Goal: Find specific page/section: Find specific page/section

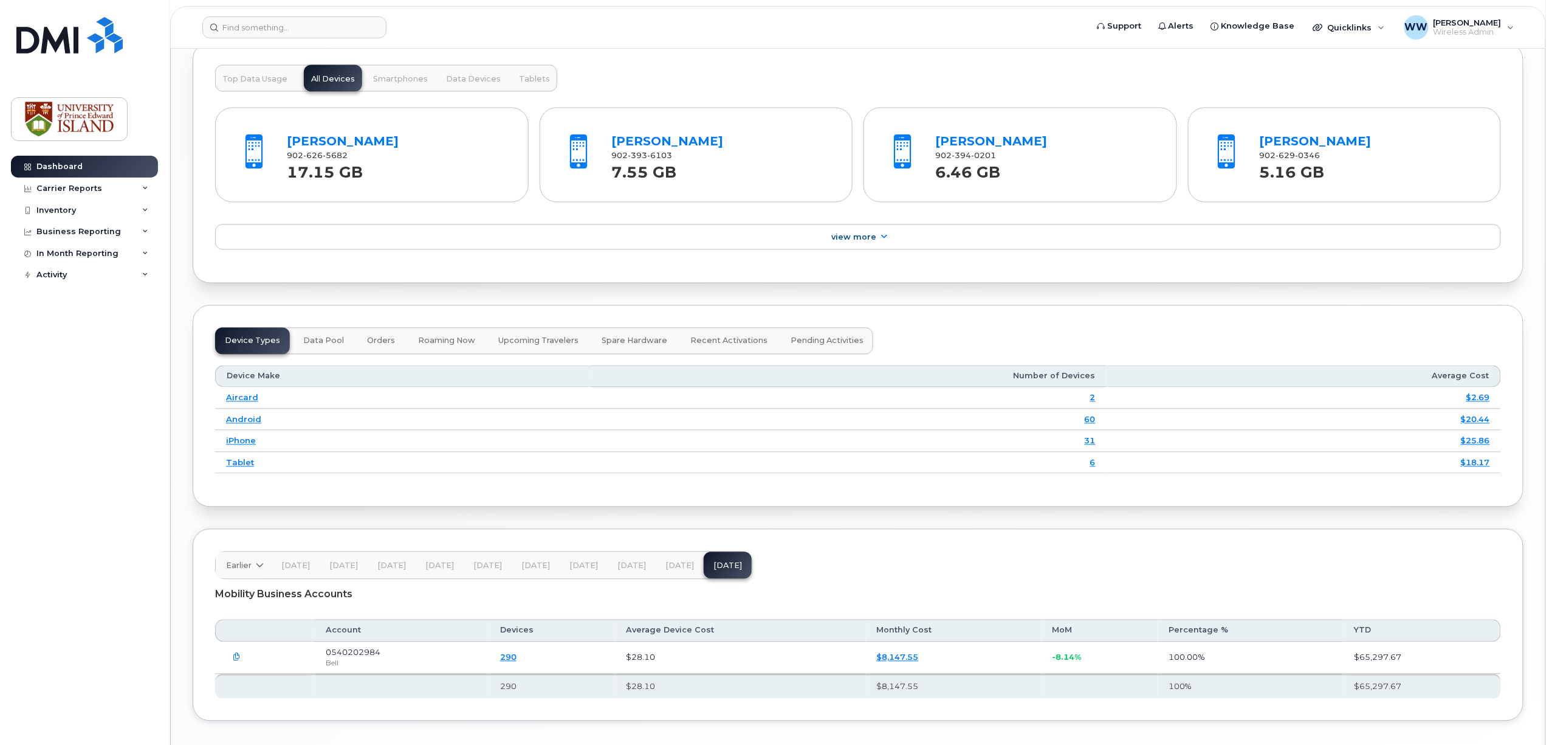
scroll to position [1116, 0]
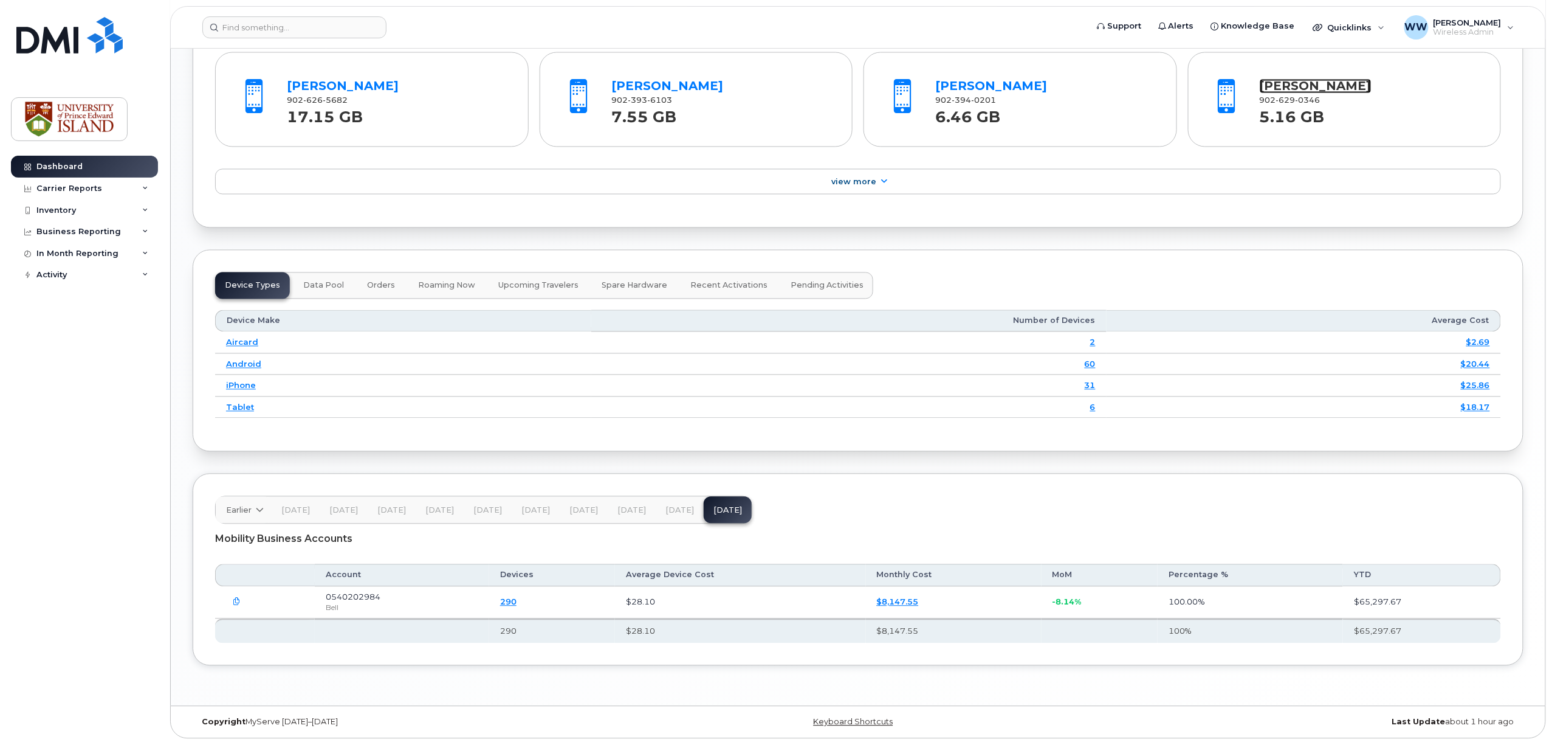
click at [1299, 88] on link "[PERSON_NAME]" at bounding box center [1316, 86] width 112 height 15
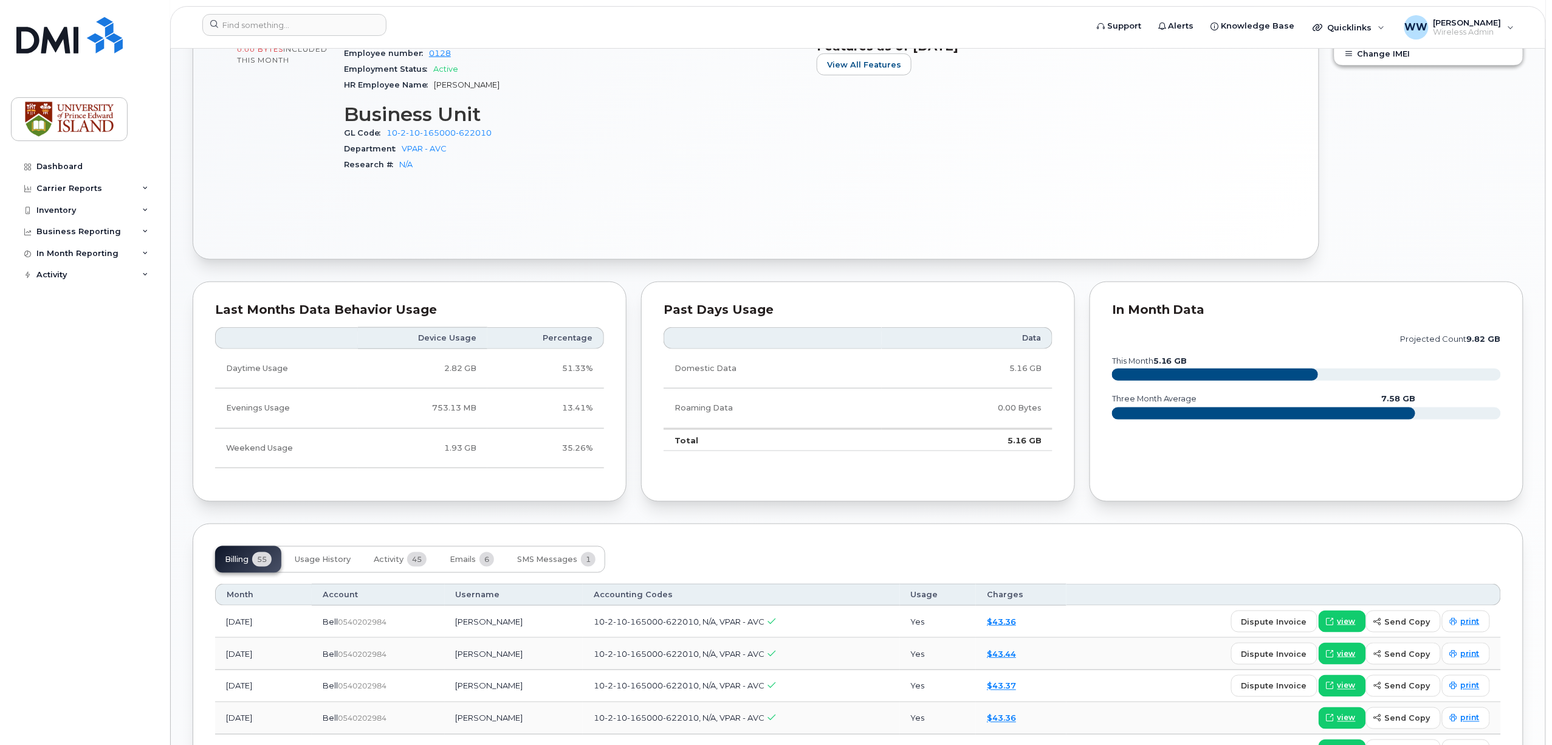
scroll to position [567, 0]
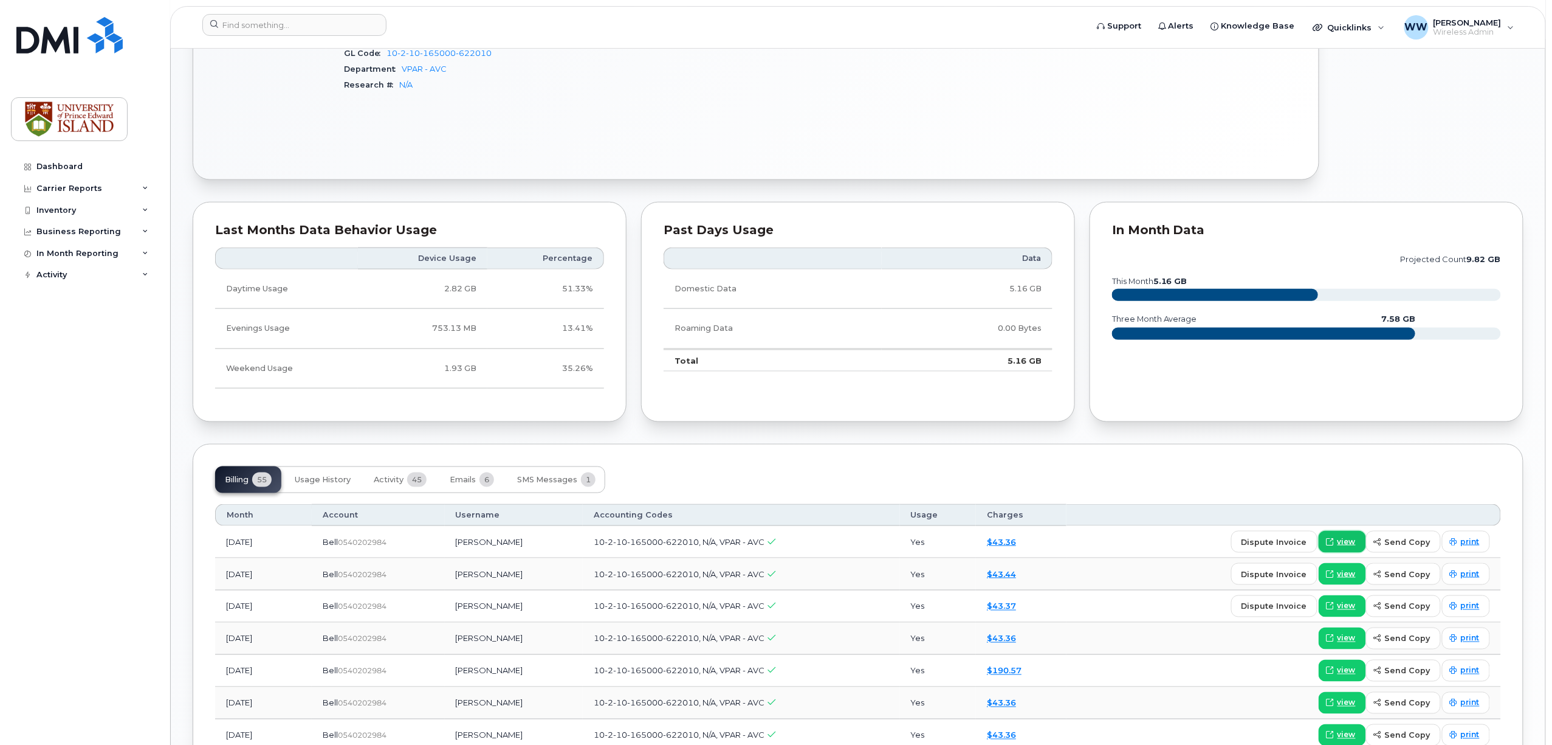
click at [1347, 543] on span "view" at bounding box center [1347, 541] width 18 height 11
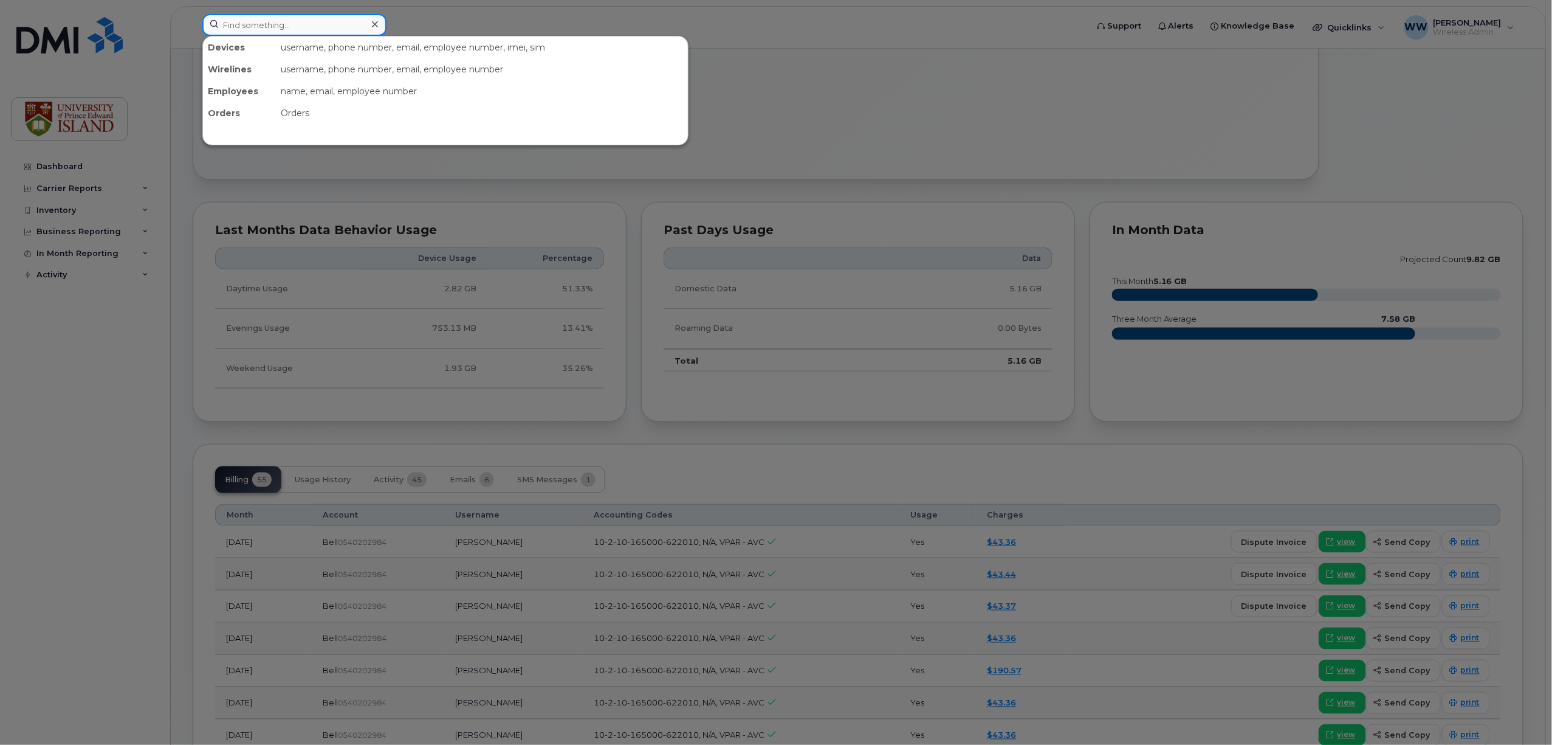
click at [329, 27] on input at bounding box center [294, 25] width 184 height 22
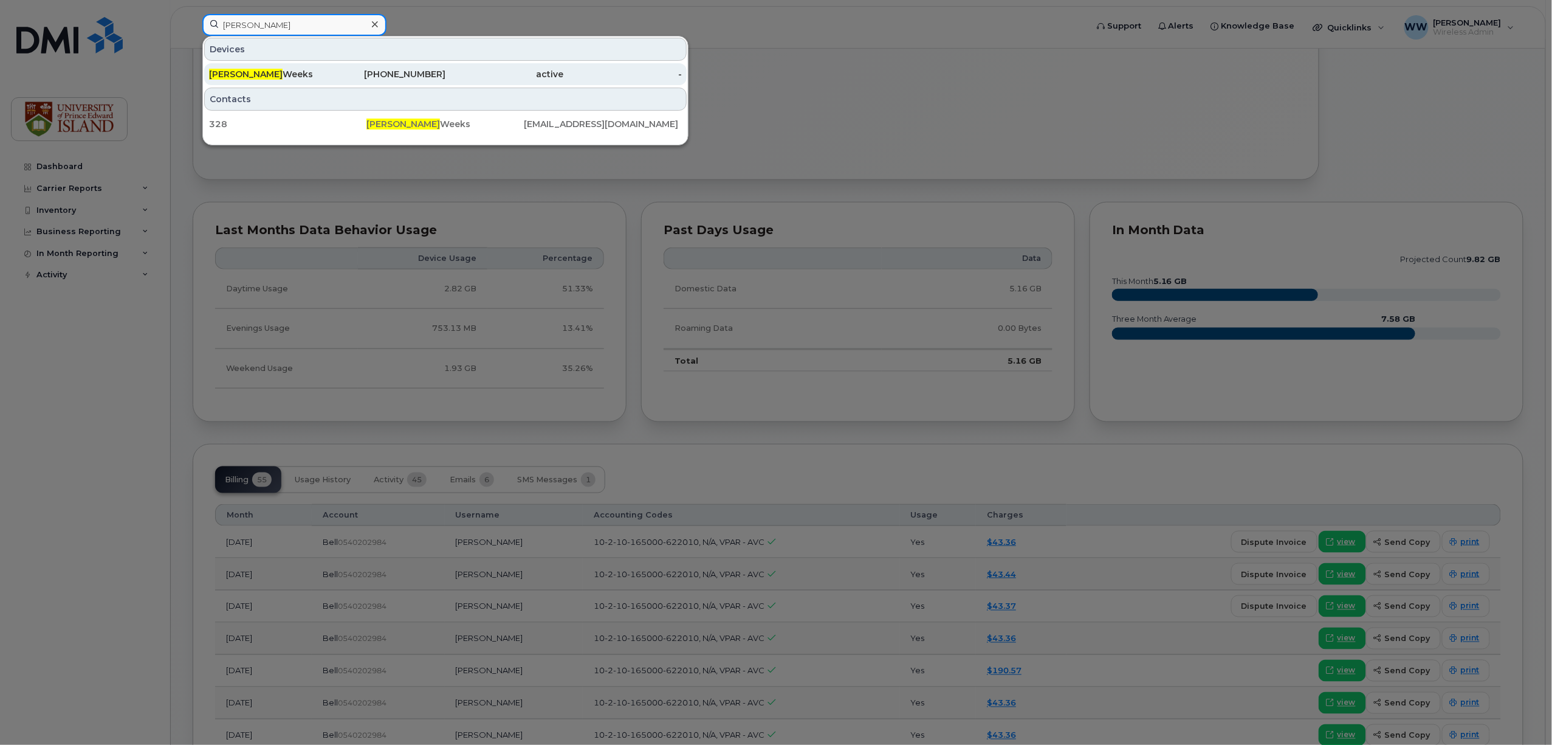
type input "[PERSON_NAME]"
click at [231, 74] on span "[PERSON_NAME]" at bounding box center [246, 74] width 74 height 11
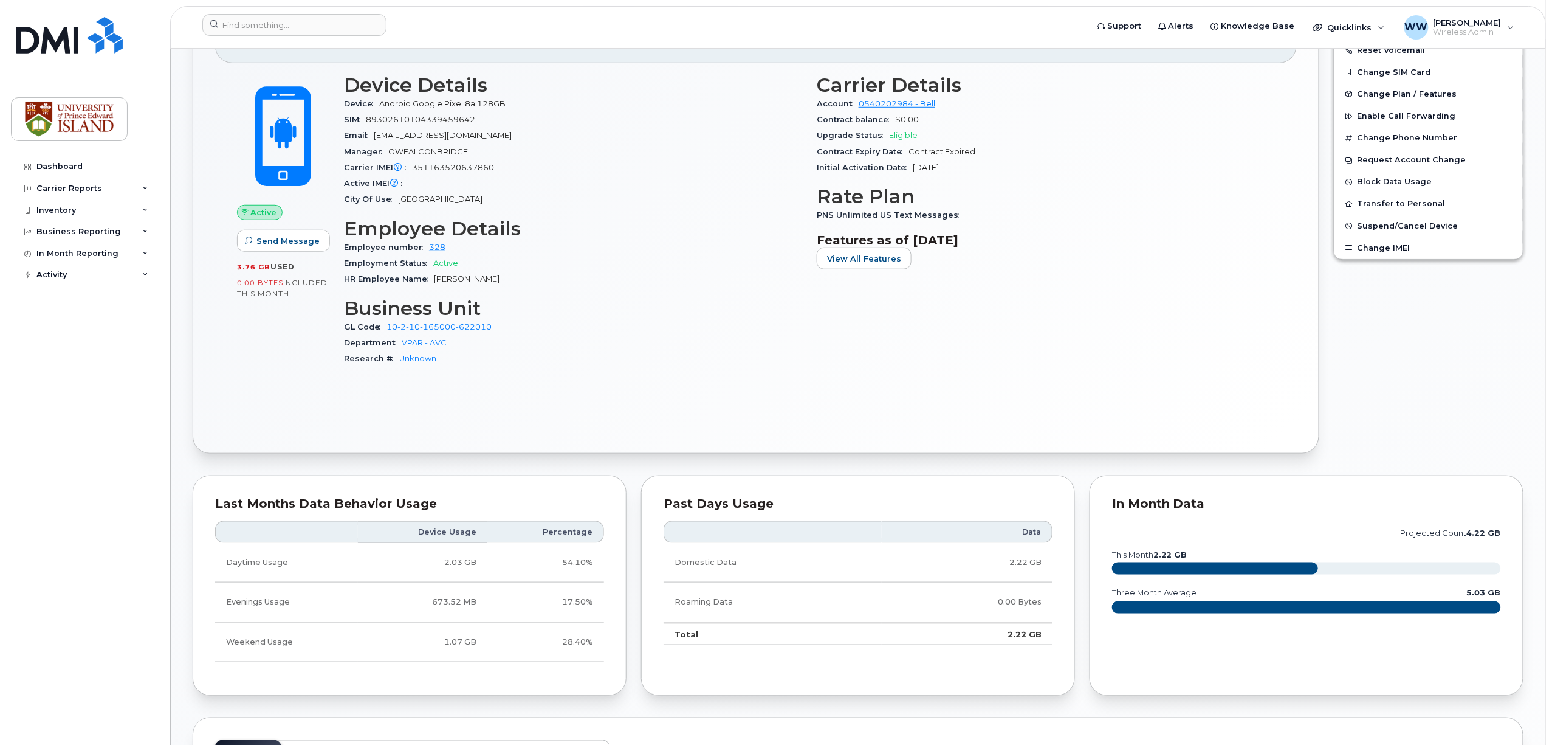
scroll to position [486, 0]
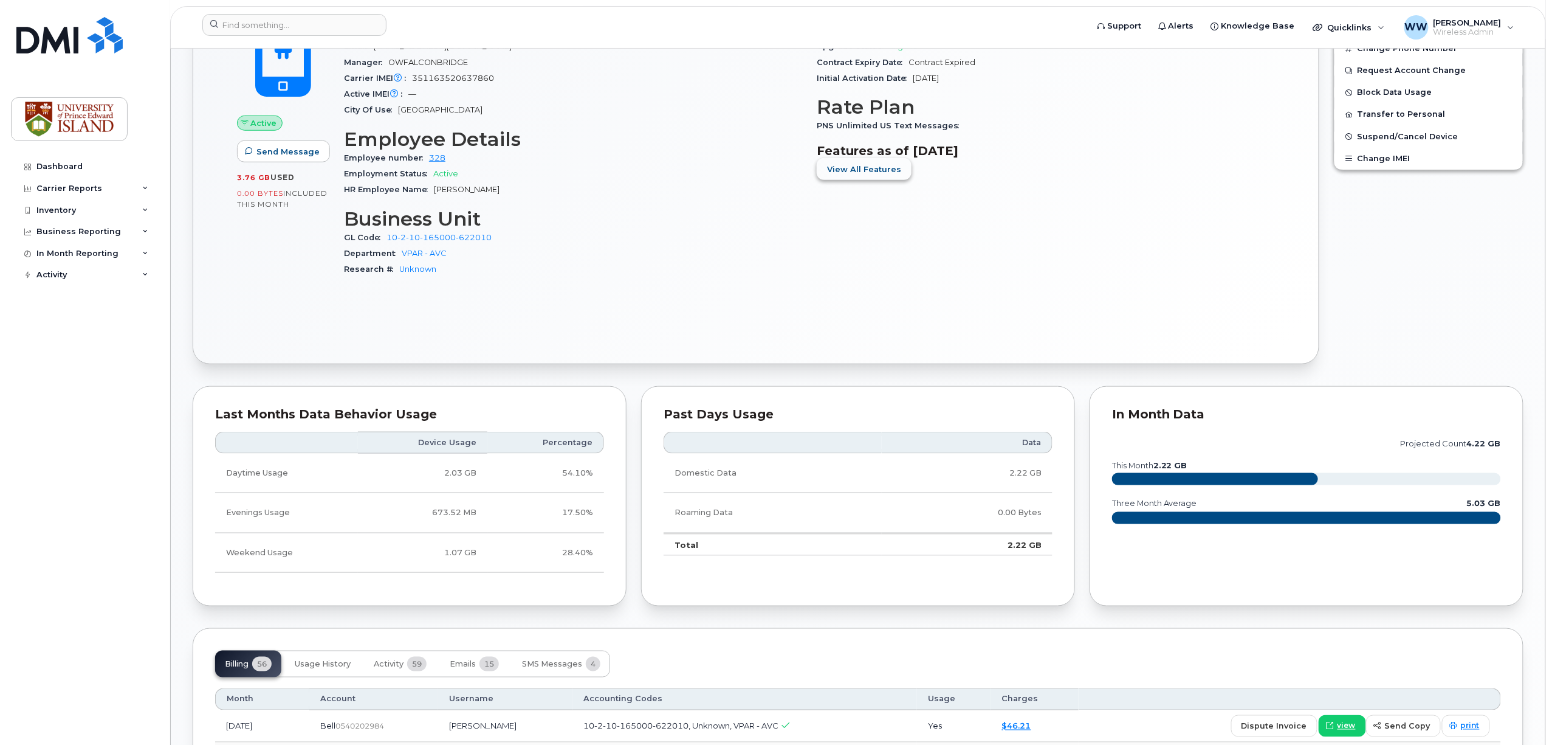
click at [850, 173] on span "View All Features" at bounding box center [864, 169] width 74 height 12
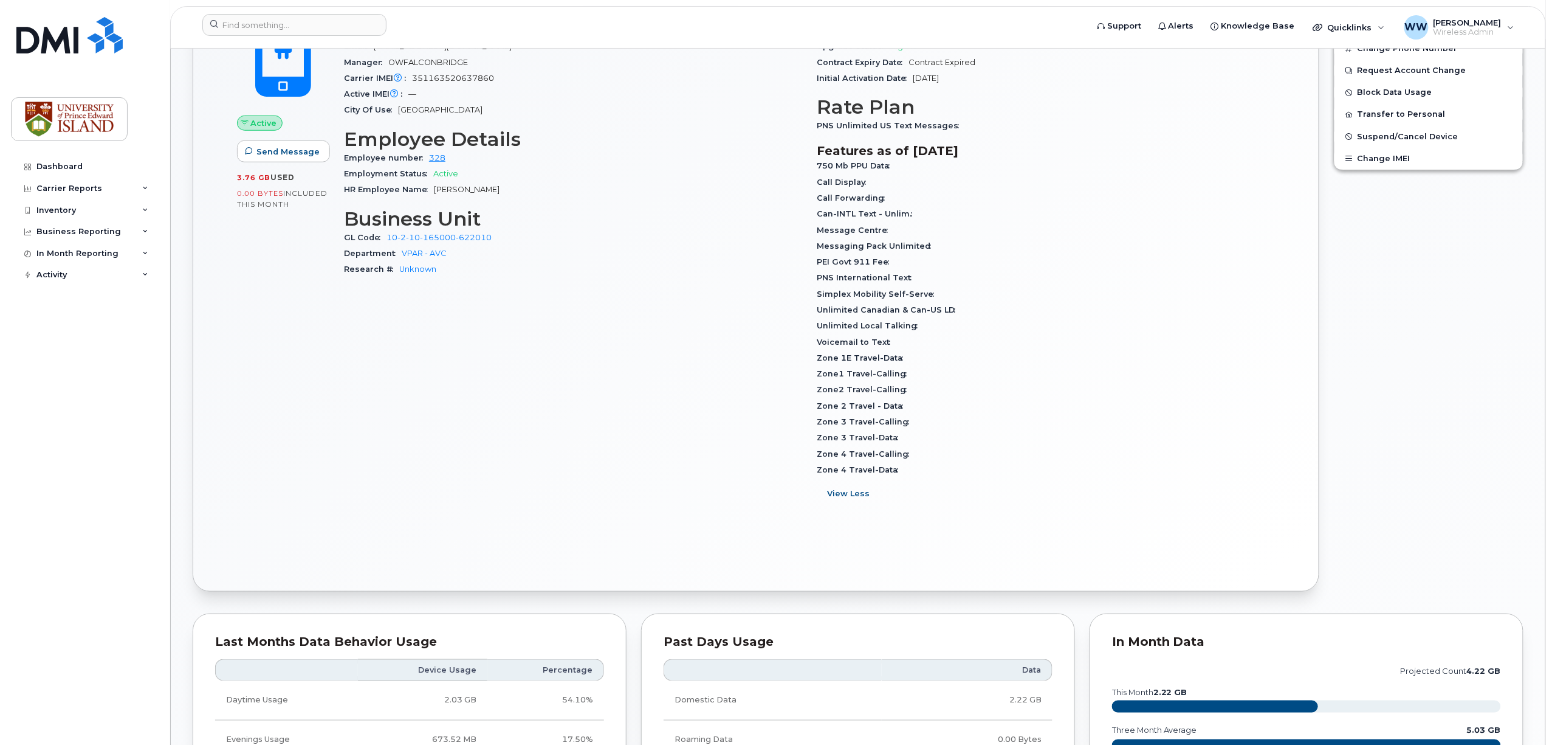
scroll to position [162, 0]
